Goal: Check status: Check status

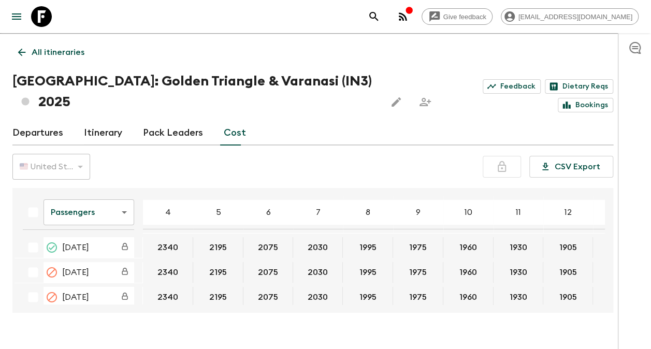
scroll to position [362, 0]
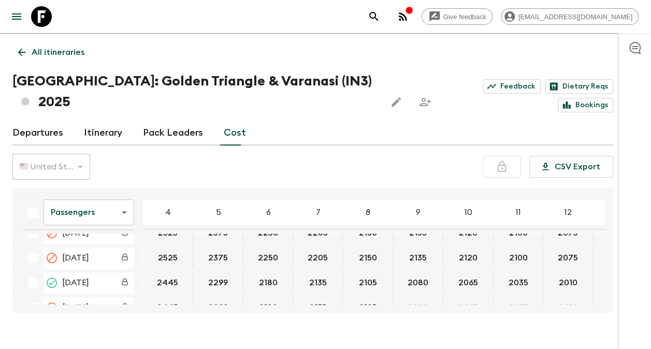
click at [42, 54] on p "All itineraries" at bounding box center [58, 52] width 53 height 12
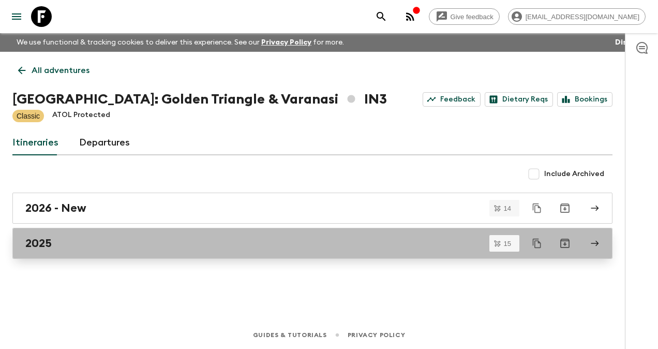
click at [45, 243] on h2 "2025" at bounding box center [38, 243] width 26 height 13
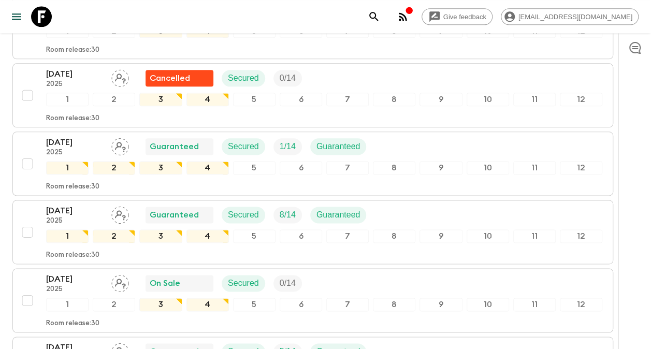
scroll to position [594, 0]
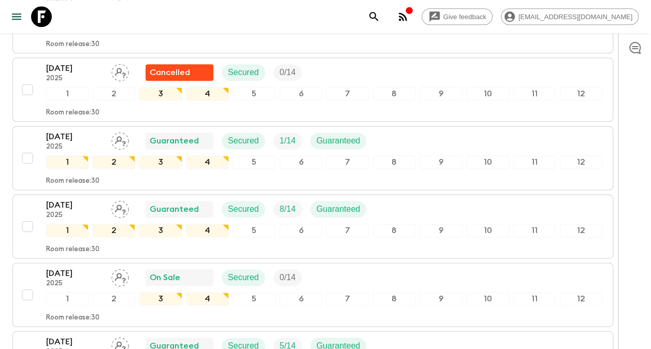
drag, startPoint x: 626, startPoint y: 196, endPoint x: 626, endPoint y: 209, distance: 12.9
click at [626, 209] on div at bounding box center [633, 191] width 33 height 316
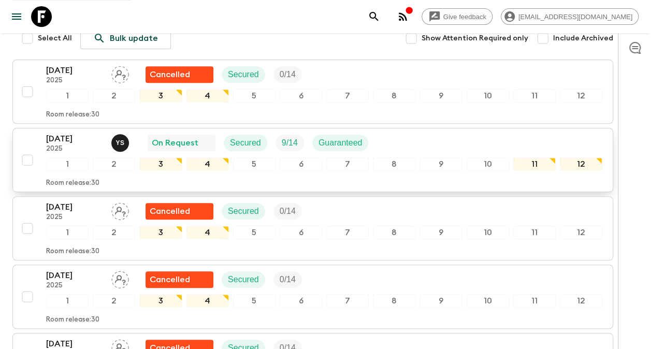
scroll to position [198, 0]
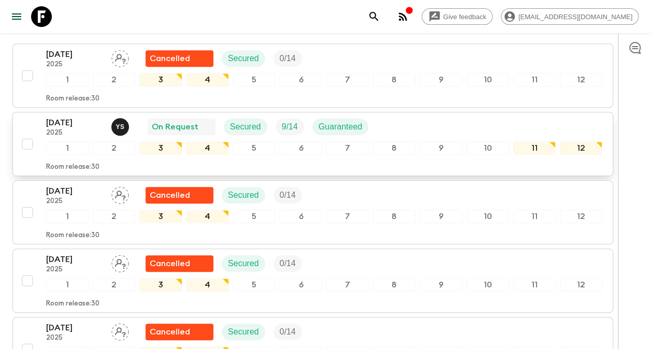
click at [56, 153] on button "[DATE] 2025 Y S On Request Secured 9 / 14 Guaranteed 1 2 3 4 5 6 7 8 9 10 11 12…" at bounding box center [312, 144] width 600 height 64
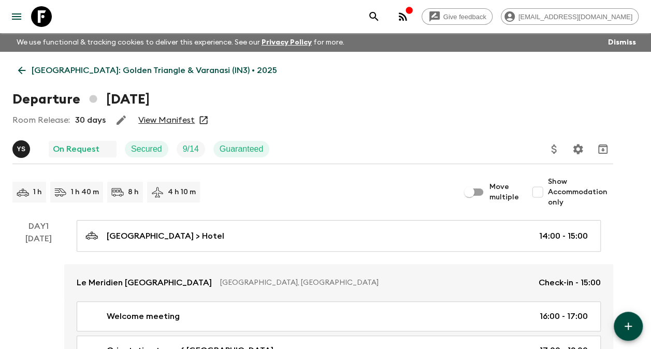
click at [171, 120] on link "View Manifest" at bounding box center [166, 120] width 56 height 10
